Goal: Task Accomplishment & Management: Manage account settings

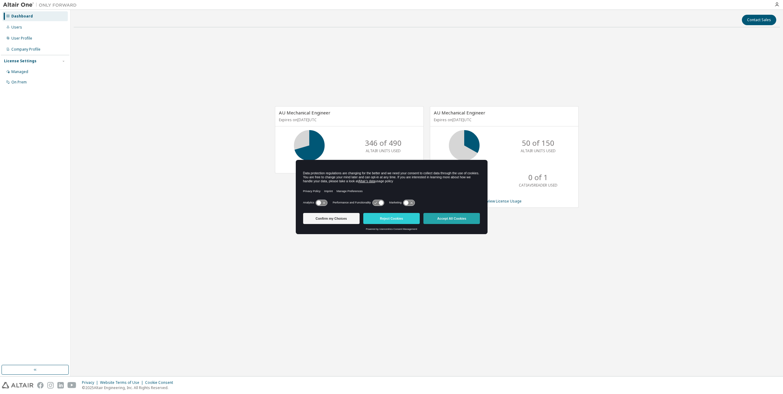
click at [445, 221] on button "Accept All Cookies" at bounding box center [451, 218] width 56 height 11
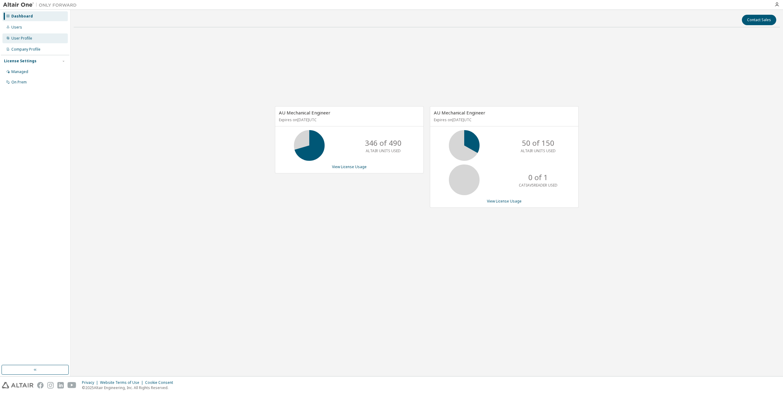
click at [34, 36] on div "User Profile" at bounding box center [34, 38] width 65 height 10
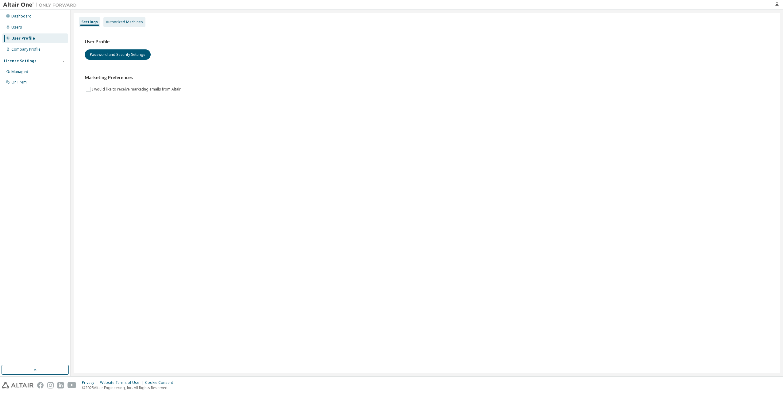
click at [124, 24] on div "Authorized Machines" at bounding box center [124, 22] width 37 height 5
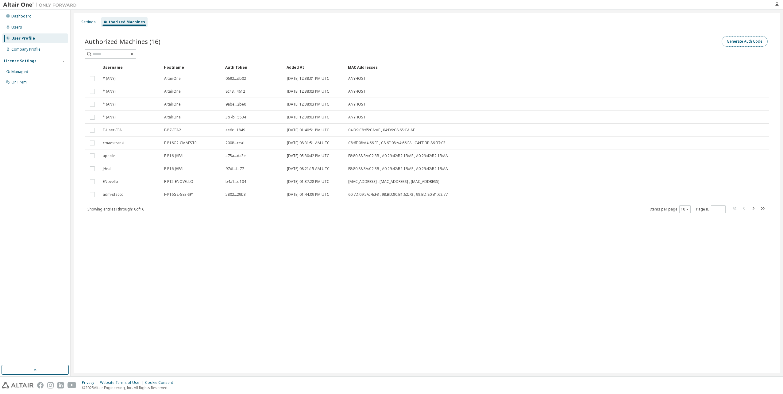
click at [741, 40] on button "Generate Auth Code" at bounding box center [744, 41] width 46 height 10
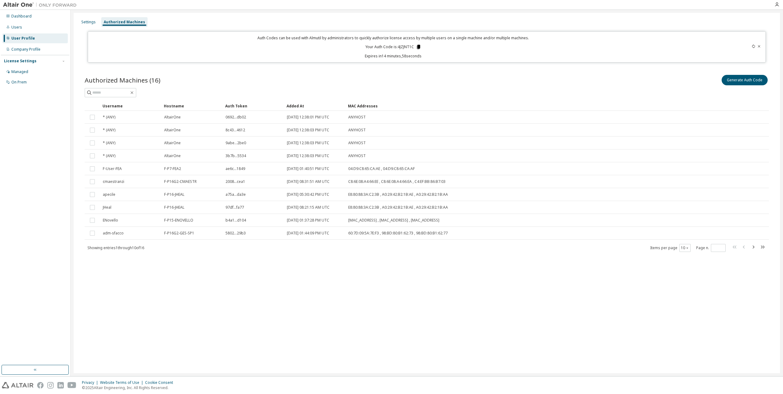
click at [420, 47] on icon at bounding box center [419, 47] width 6 height 6
click at [173, 254] on div "Authorized Machines (16) Generate Auth Code Clear Load Save Save As Field Opera…" at bounding box center [426, 167] width 699 height 202
